Goal: Use online tool/utility: Utilize a website feature to perform a specific function

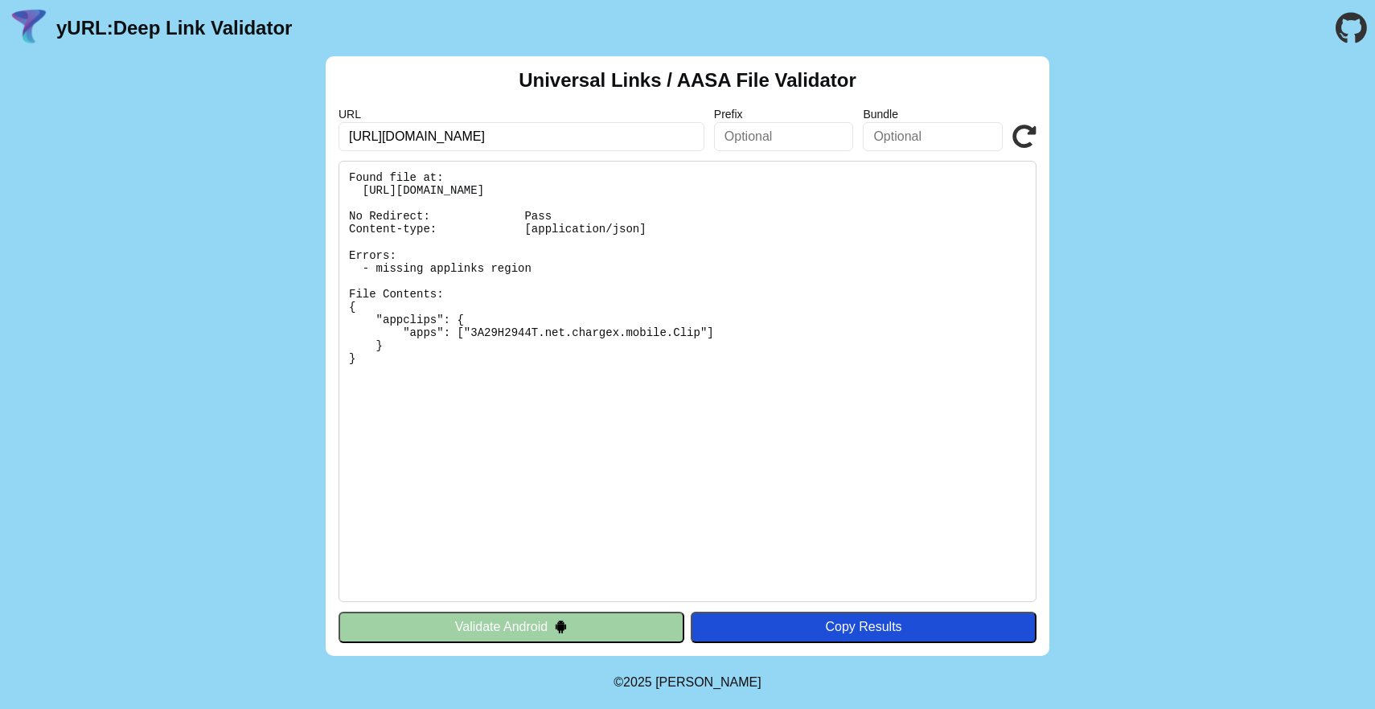
click at [767, 486] on pre "Found file at: https://chargex.net/.well-known/apple-app-site-association No Re…" at bounding box center [687, 381] width 698 height 441
click at [847, 411] on pre "Found file at: https://chargex.net/.well-known/apple-app-site-association No Re…" at bounding box center [687, 381] width 698 height 441
click at [1036, 141] on icon at bounding box center [1024, 137] width 24 height 24
drag, startPoint x: 521, startPoint y: 129, endPoint x: 155, endPoint y: 104, distance: 366.7
click at [155, 104] on div "Universal Links / AASA File Validator URL [URL][DOMAIN_NAME] Prefix Bundle Vali…" at bounding box center [687, 356] width 1375 height 600
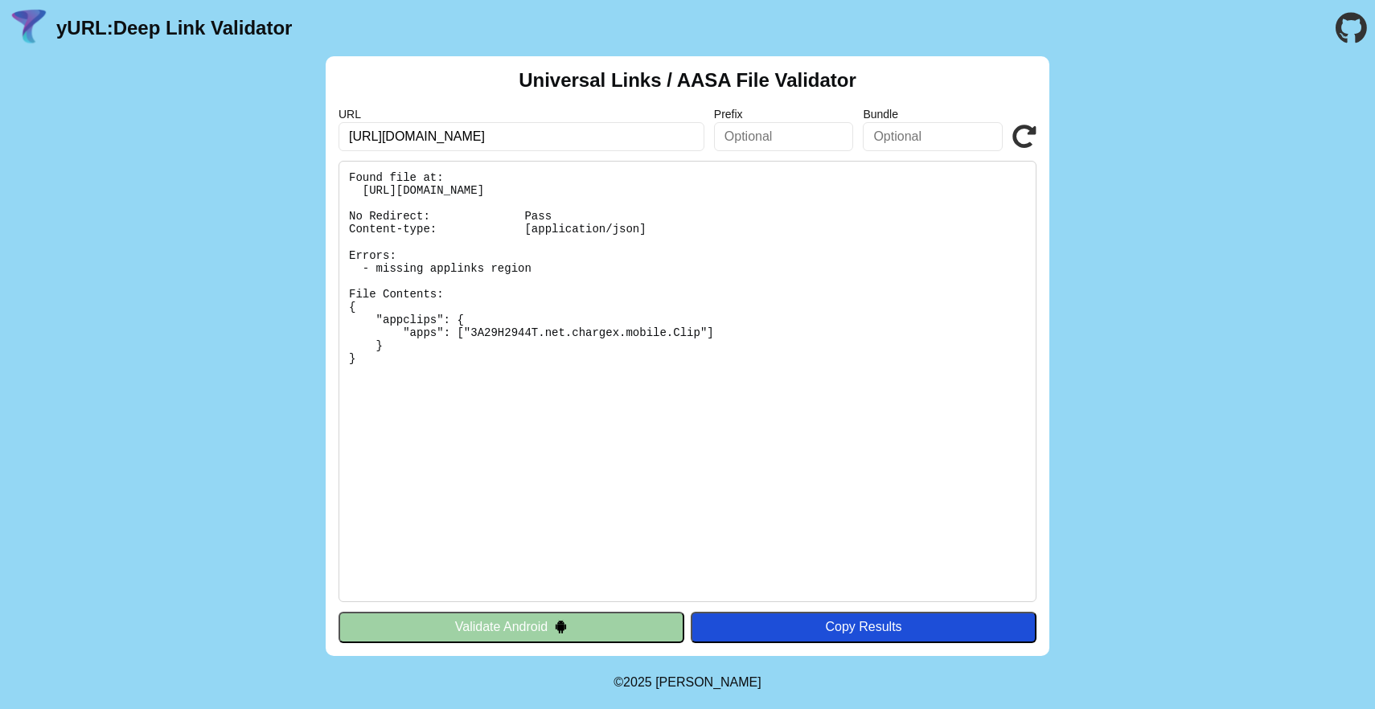
paste input "billing."
type input "[URL][DOMAIN_NAME]"
click at [1029, 144] on icon at bounding box center [1024, 137] width 24 height 24
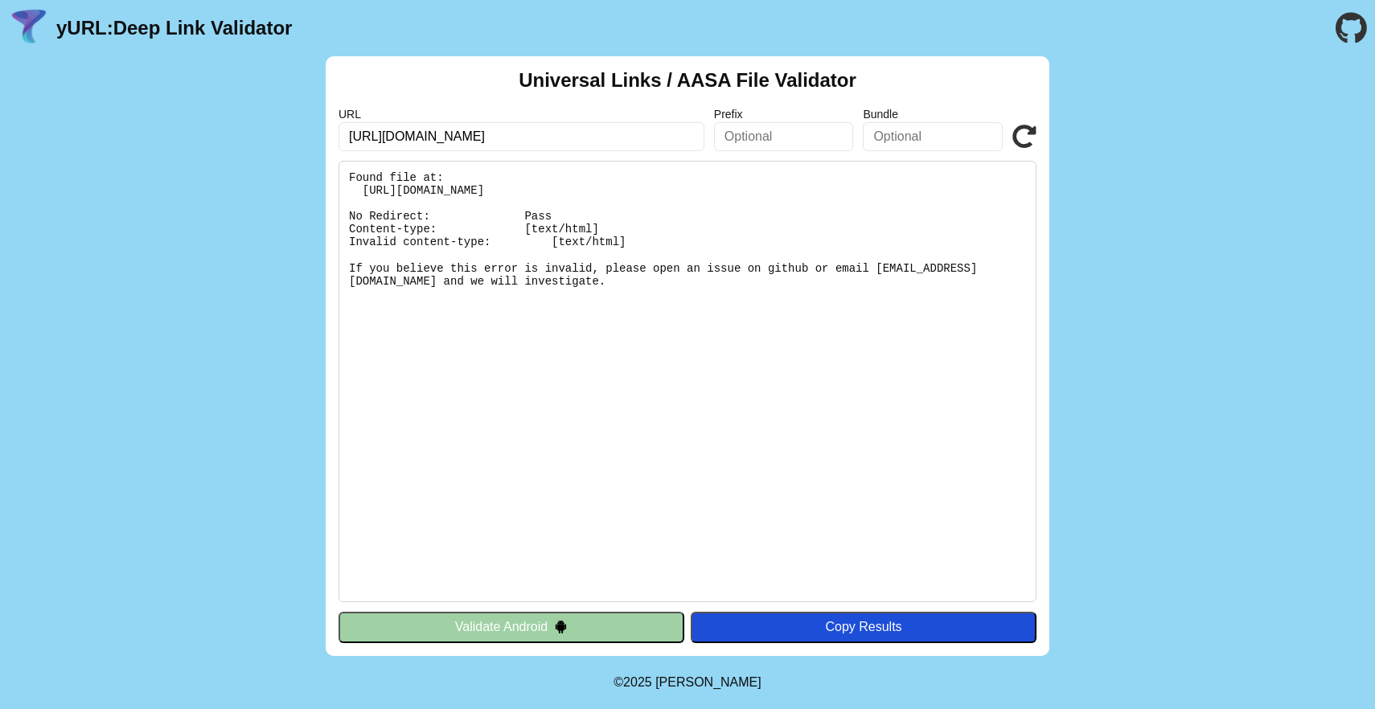
click at [593, 458] on pre "Found file at: https://billing.chargex.net/.well-known/apple-app-site-associati…" at bounding box center [687, 381] width 698 height 441
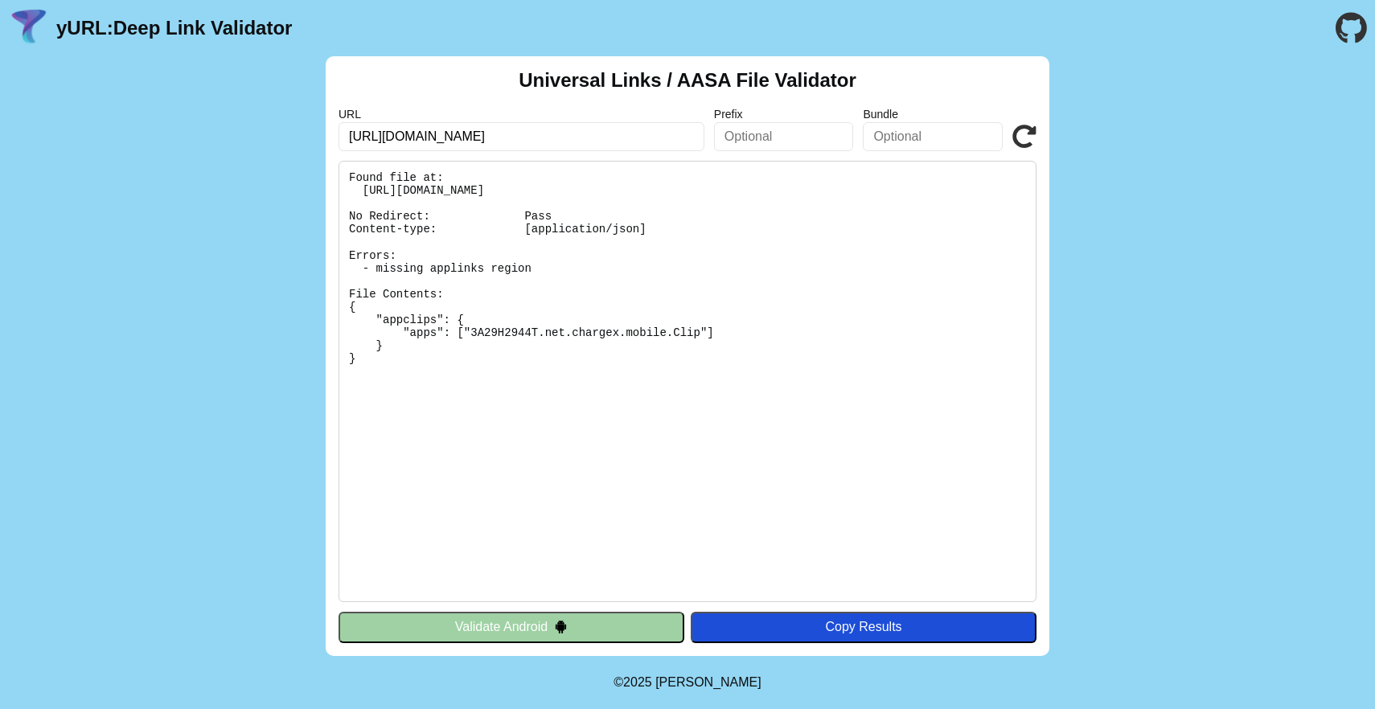
click at [1218, 338] on div "Universal Links / AASA File Validator URL [URL][DOMAIN_NAME] Prefix Bundle Vali…" at bounding box center [687, 356] width 1375 height 600
click at [1196, 343] on div "Universal Links / AASA File Validator URL [URL][DOMAIN_NAME] Prefix Bundle Vali…" at bounding box center [687, 356] width 1375 height 600
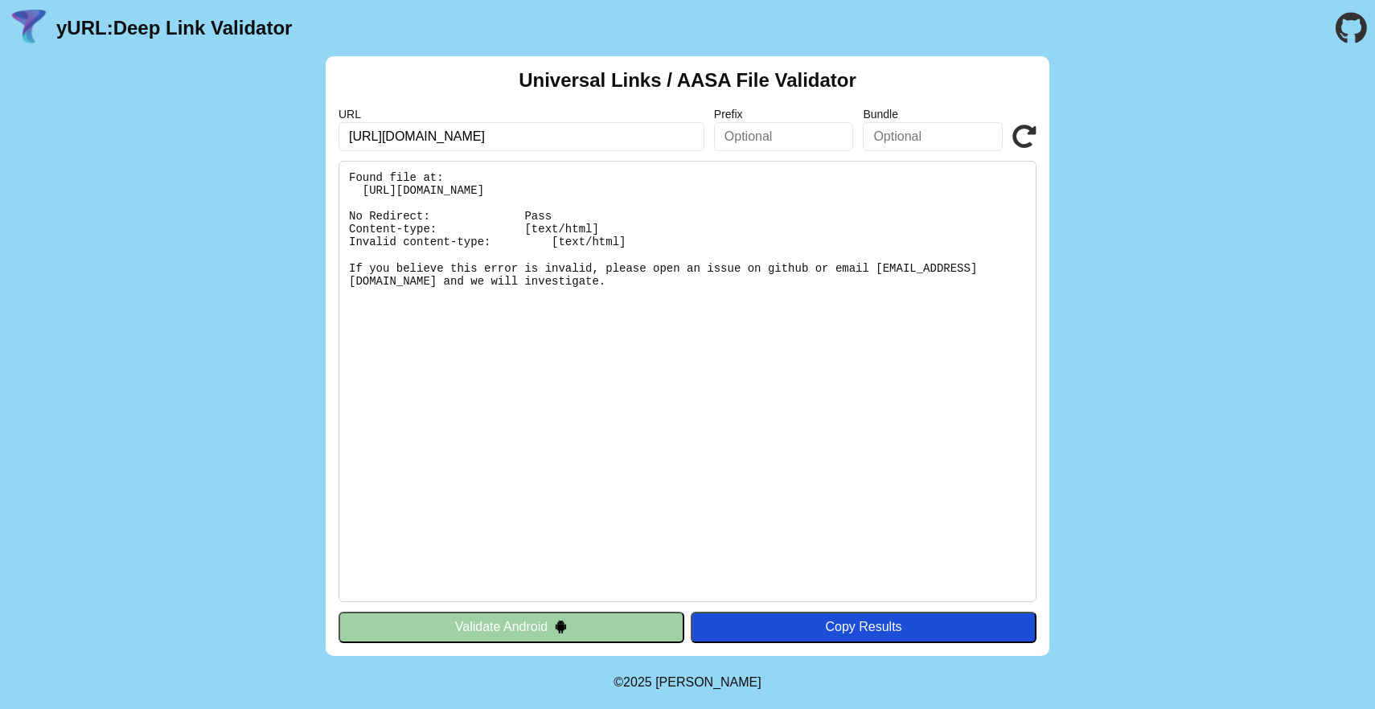
click at [1020, 135] on icon at bounding box center [1024, 137] width 24 height 24
drag, startPoint x: 868, startPoint y: 187, endPoint x: 361, endPoint y: 185, distance: 507.3
click at [360, 185] on pre "Found file at: [URL][DOMAIN_NAME] No Redirect: Pass Content-type: [text/html] I…" at bounding box center [687, 381] width 698 height 441
copy pre "https://billing.chargex.net/.well-known/apple-app-site-association"
click at [609, 239] on pre "Found file at: https://billing.chargex.net/.well-known/apple-app-site-associati…" at bounding box center [687, 381] width 698 height 441
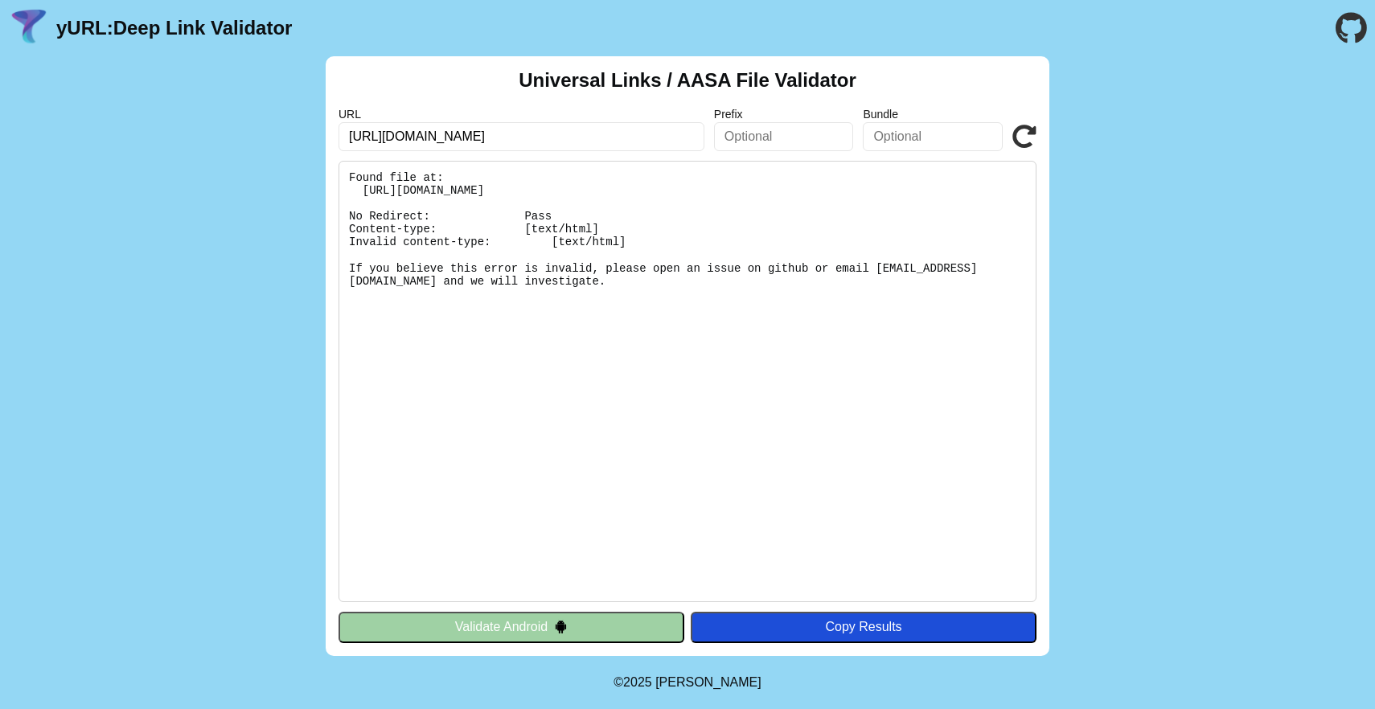
click at [1035, 133] on icon at bounding box center [1024, 137] width 24 height 24
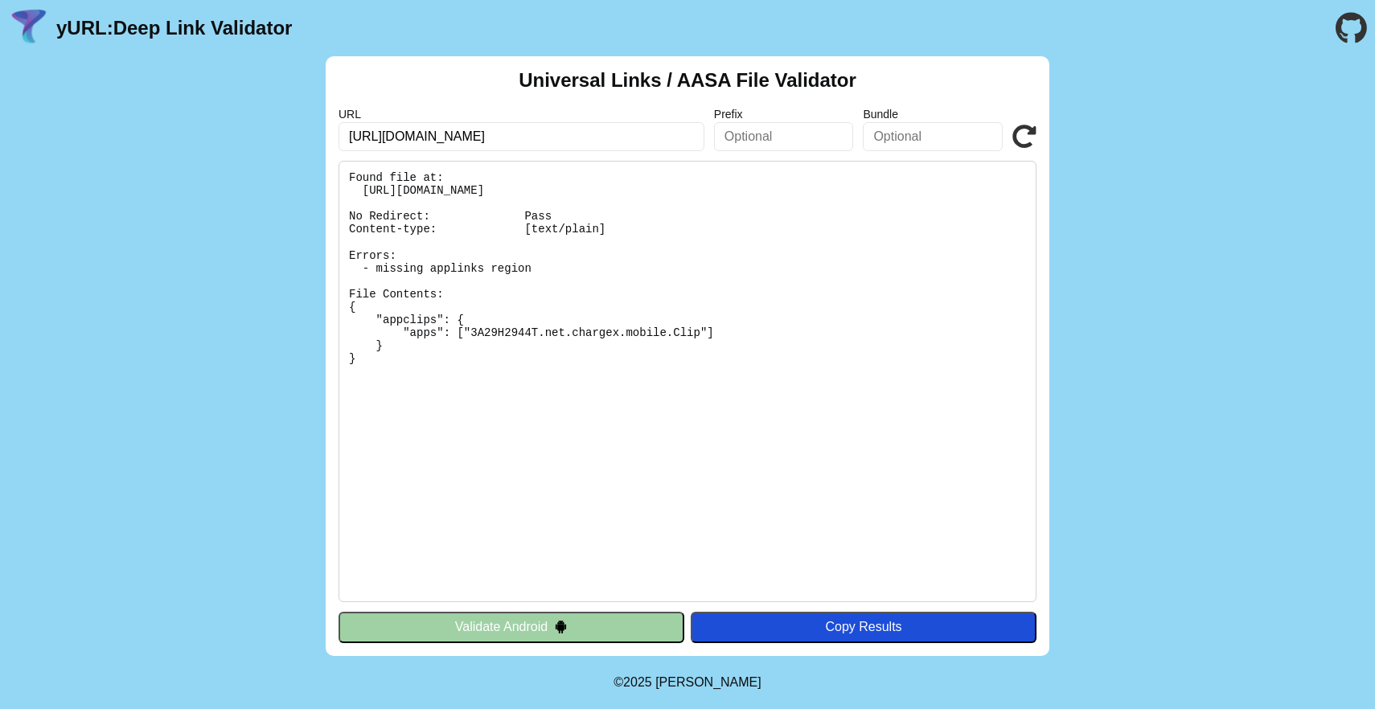
click at [1010, 133] on div "URL https://billing.chargex.net/ Prefix Bundle Validate" at bounding box center [687, 129] width 698 height 43
click at [1015, 134] on icon at bounding box center [1024, 137] width 24 height 24
drag, startPoint x: 357, startPoint y: 267, endPoint x: 612, endPoint y: 268, distance: 254.9
click at [612, 268] on pre "Found file at: [URL][DOMAIN_NAME] No Redirect: Pass Content-type: [text/plain] …" at bounding box center [687, 381] width 698 height 441
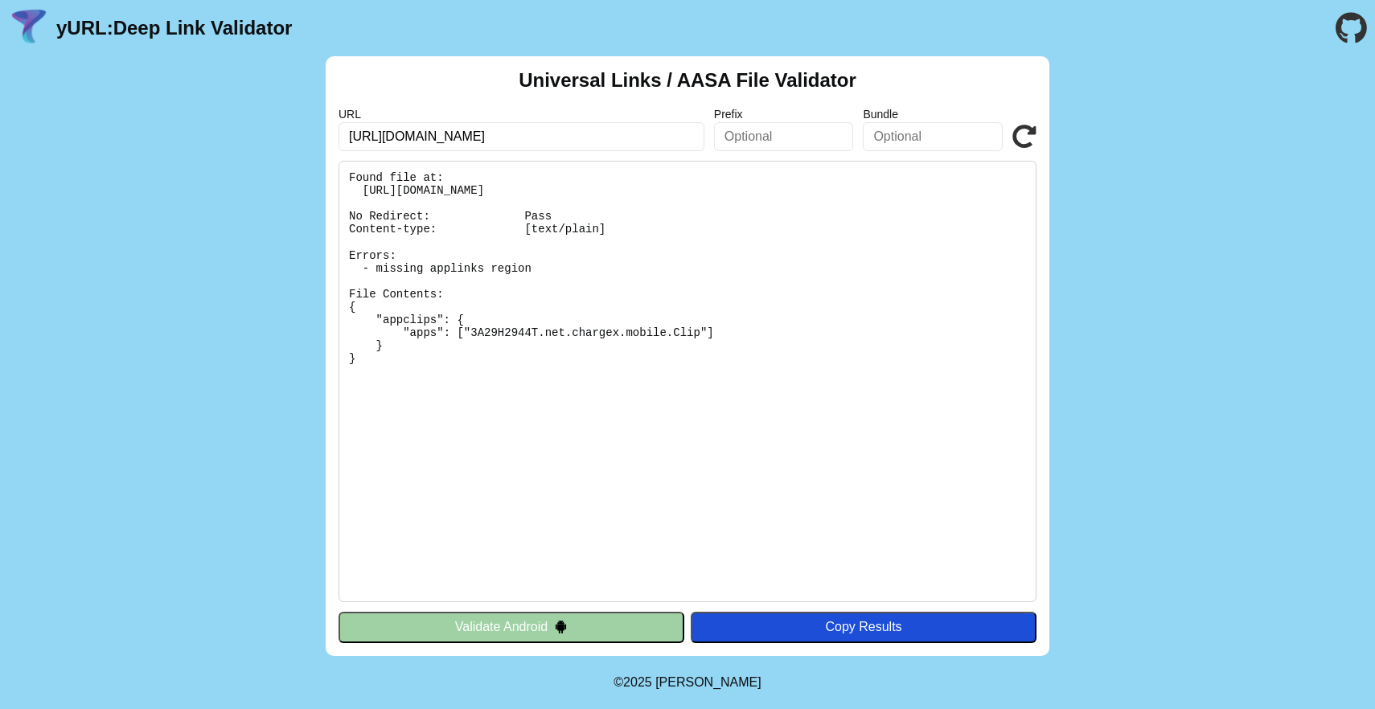
drag, startPoint x: 425, startPoint y: 134, endPoint x: 385, endPoint y: 134, distance: 40.2
click at [385, 134] on input "[URL][DOMAIN_NAME]" at bounding box center [521, 136] width 366 height 29
type input "https:/[DOMAIN_NAME][URL]"
click button "Validate" at bounding box center [0, 0] width 0 height 0
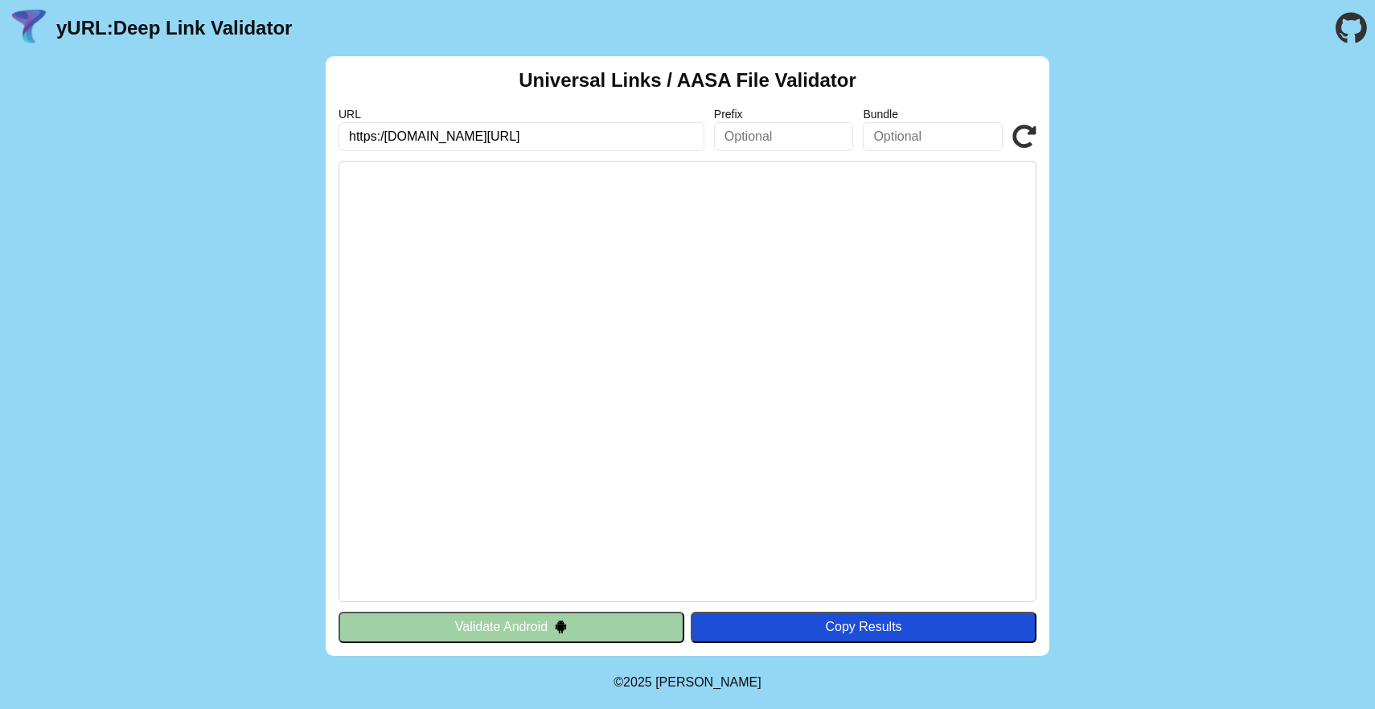
click at [392, 138] on input "https:/[DOMAIN_NAME][URL]" at bounding box center [521, 136] width 366 height 29
click at [403, 133] on input "https:/[DOMAIN_NAME][URL]" at bounding box center [521, 136] width 366 height 29
click at [384, 132] on input "https:/[DOMAIN_NAME][URL]" at bounding box center [521, 136] width 366 height 29
type input "[URL][DOMAIN_NAME]"
click button "Validate" at bounding box center [0, 0] width 0 height 0
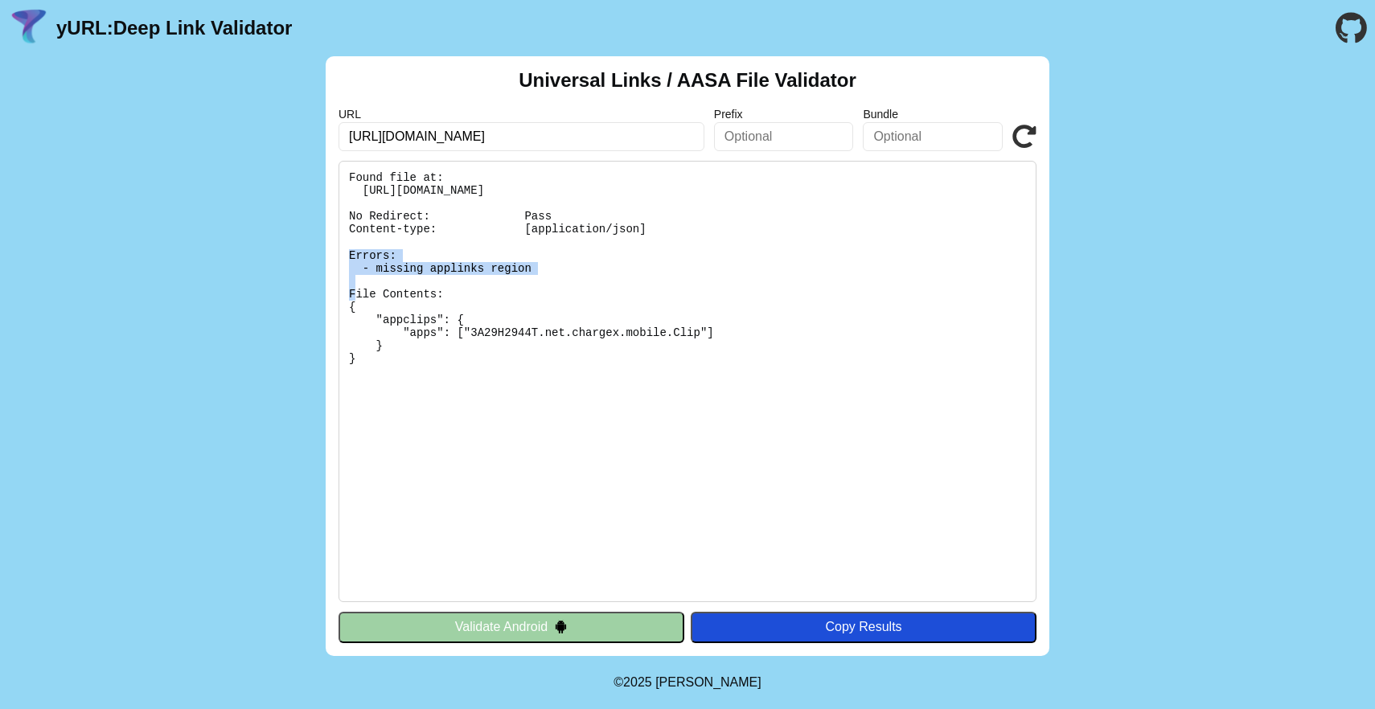
drag, startPoint x: 745, startPoint y: 233, endPoint x: 347, endPoint y: 226, distance: 398.1
click at [347, 227] on pre "Found file at: https://chargex.net/.well-known/apple-app-site-association No Re…" at bounding box center [687, 381] width 698 height 441
drag, startPoint x: 652, startPoint y: 228, endPoint x: 330, endPoint y: 228, distance: 322.4
click at [330, 228] on div "Universal Links / AASA File Validator URL https://billing.chargex.net/ Prefix B…" at bounding box center [688, 356] width 724 height 600
copy pre "Content-type: [text/plain]"
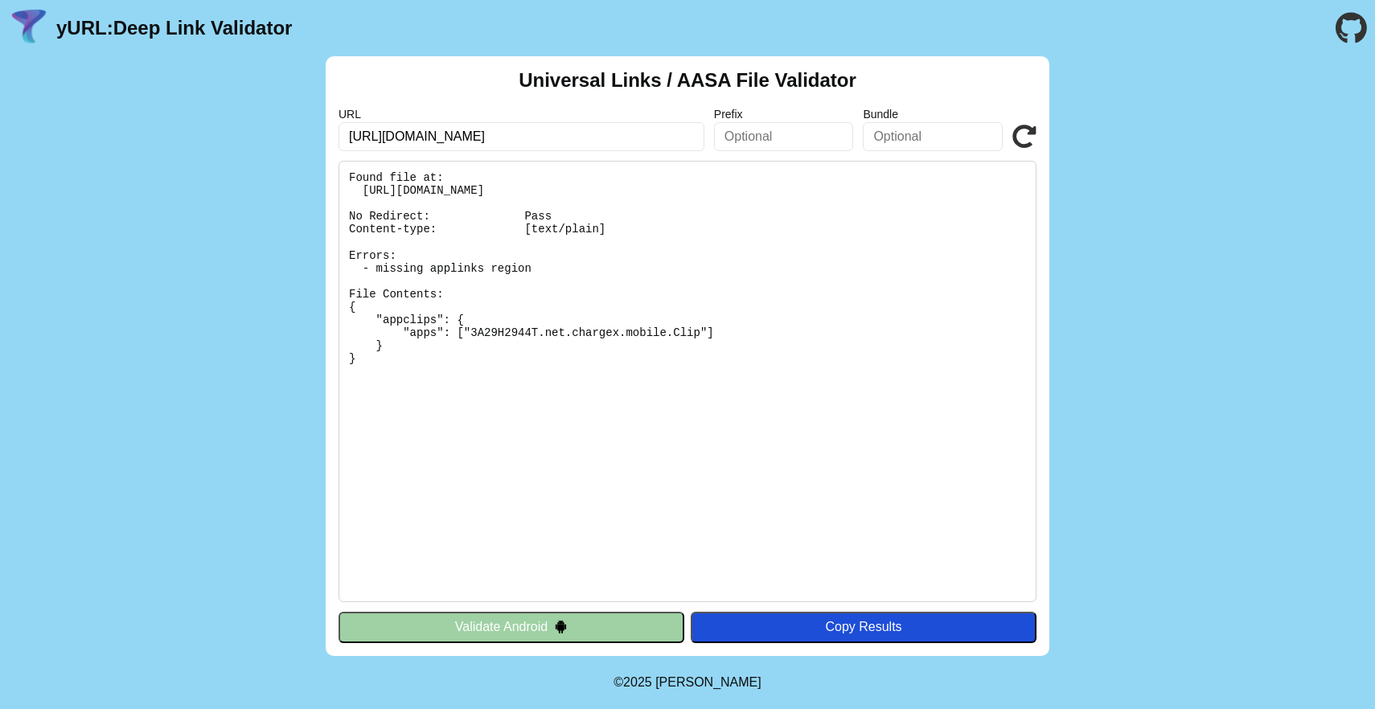
click at [655, 256] on pre "Found file at: [URL][DOMAIN_NAME] No Redirect: Pass Content-type: [text/plain] …" at bounding box center [687, 381] width 698 height 441
drag, startPoint x: 425, startPoint y: 135, endPoint x: 388, endPoint y: 133, distance: 37.1
click at [388, 133] on input "[URL][DOMAIN_NAME]" at bounding box center [521, 136] width 366 height 29
type input "https://chargex.net/"
click button "Validate" at bounding box center [0, 0] width 0 height 0
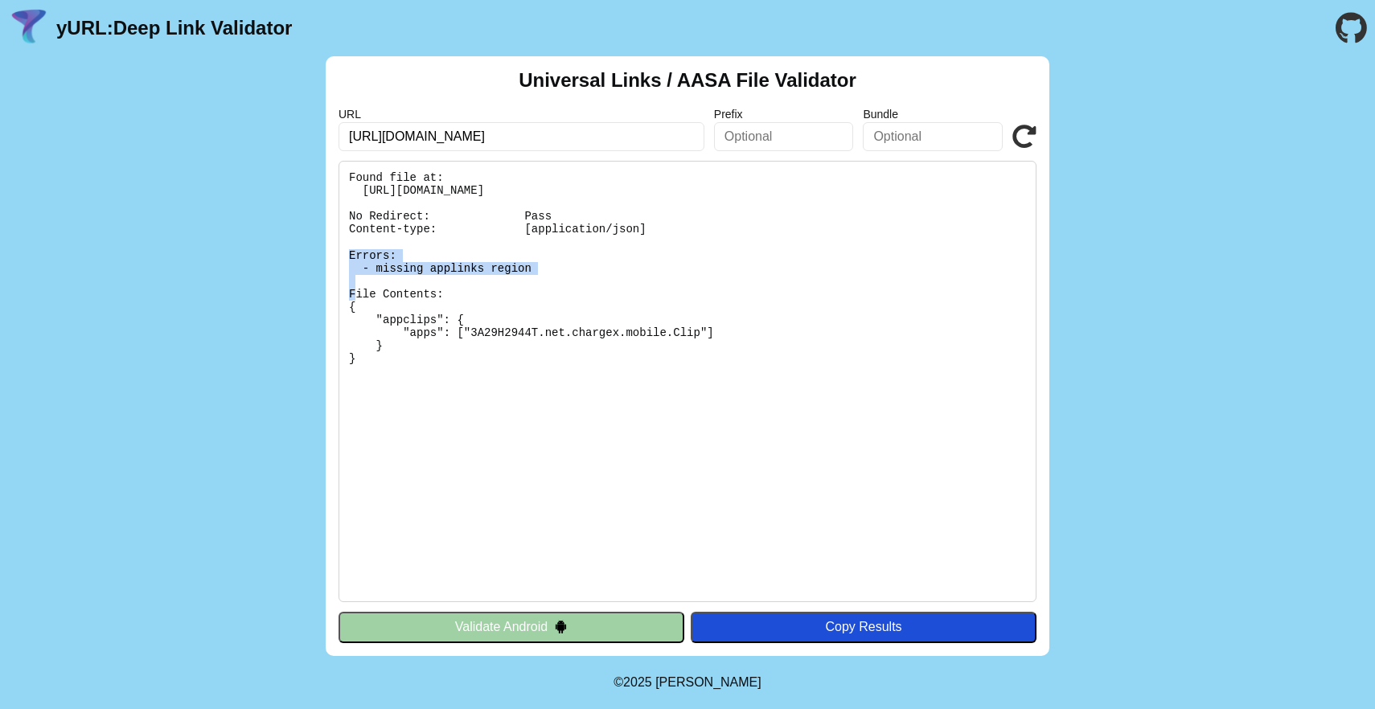
drag, startPoint x: 720, startPoint y: 229, endPoint x: 314, endPoint y: 225, distance: 406.0
click at [314, 225] on div "Universal Links / AASA File Validator URL [URL][DOMAIN_NAME] Prefix Bundle Vali…" at bounding box center [687, 356] width 1375 height 600
copy pre "Content-type: [application/json]"
drag, startPoint x: 626, startPoint y: 225, endPoint x: 334, endPoint y: 225, distance: 291.1
click at [334, 225] on div "Universal Links / AASA File Validator URL [URL][DOMAIN_NAME] Prefix Bundle Vali…" at bounding box center [688, 356] width 724 height 600
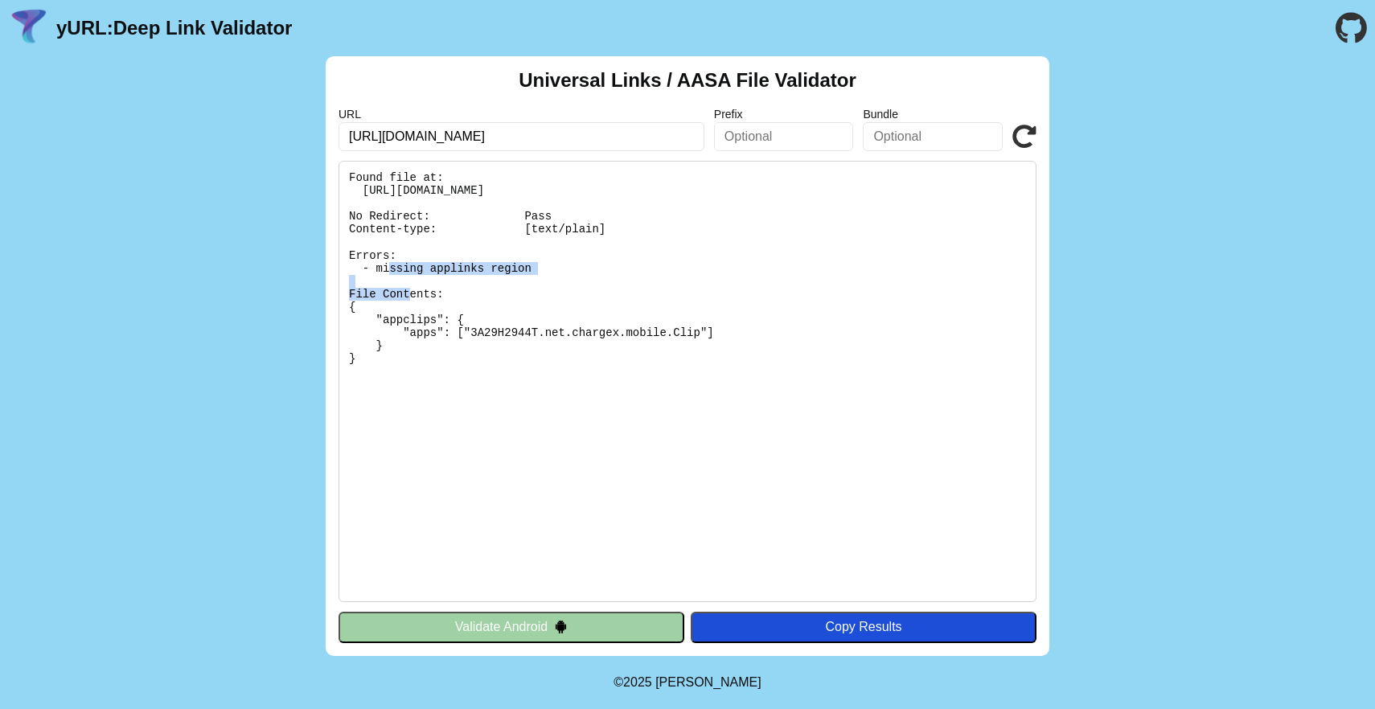
copy pre "Content-type: [text/plain]"
click at [814, 352] on pre "Found file at: [URL][DOMAIN_NAME] No Redirect: Pass Content-type: [text/plain] …" at bounding box center [687, 381] width 698 height 441
